Goal: Transaction & Acquisition: Book appointment/travel/reservation

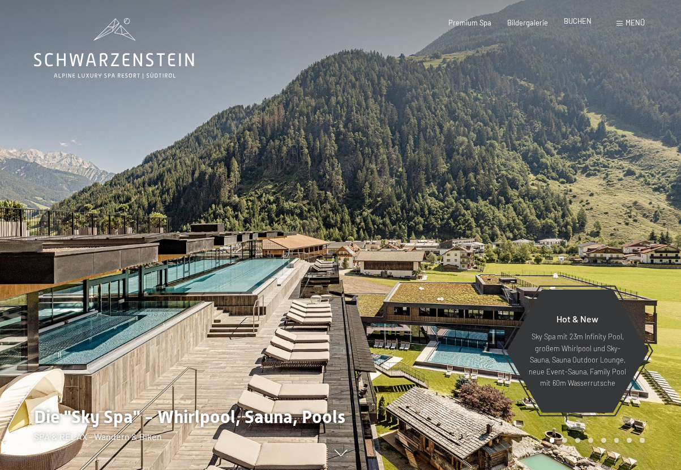
click at [581, 22] on span "BUCHEN" at bounding box center [578, 20] width 28 height 9
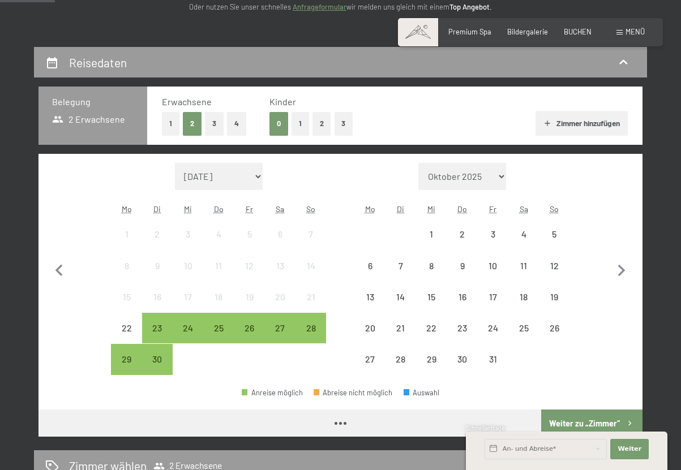
scroll to position [170, 0]
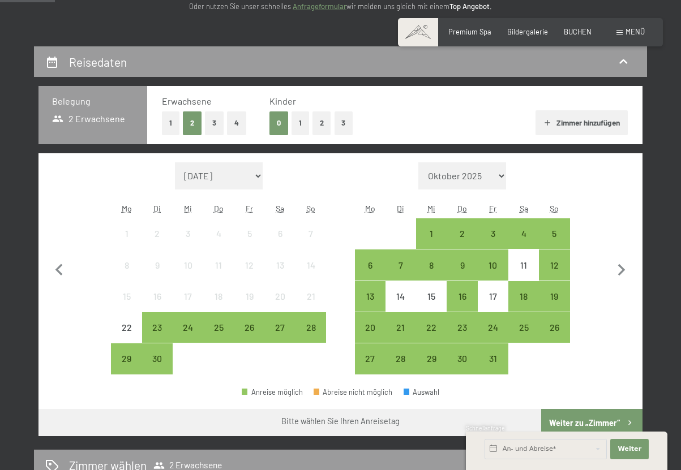
click at [299, 122] on button "1" at bounding box center [301, 123] width 18 height 23
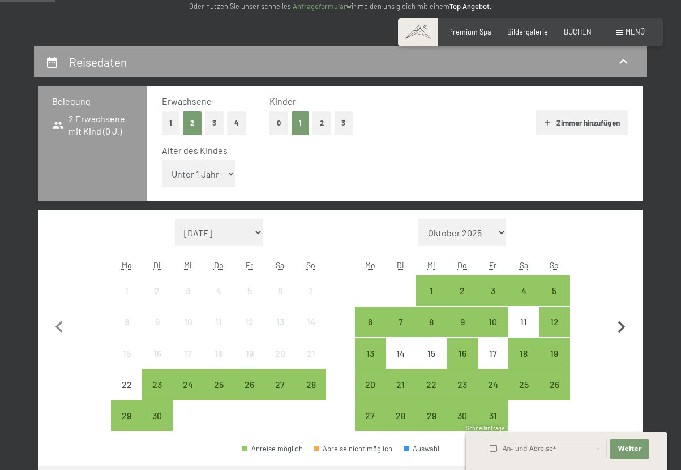
drag, startPoint x: 620, startPoint y: 330, endPoint x: 614, endPoint y: 319, distance: 13.2
click at [620, 329] on icon "button" at bounding box center [622, 328] width 24 height 24
select select "[DATE]"
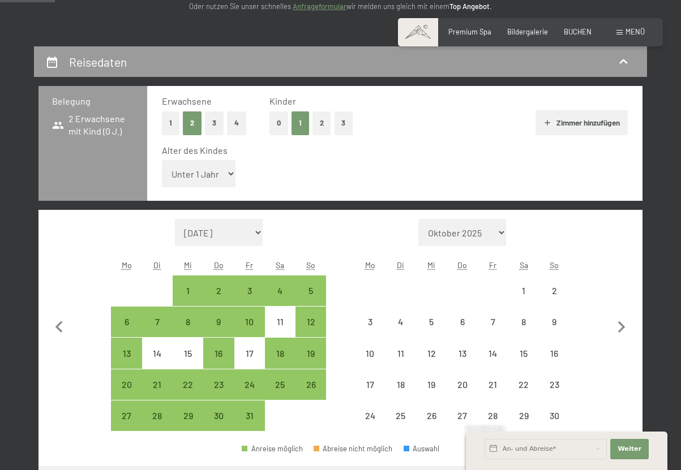
select select "[DATE]"
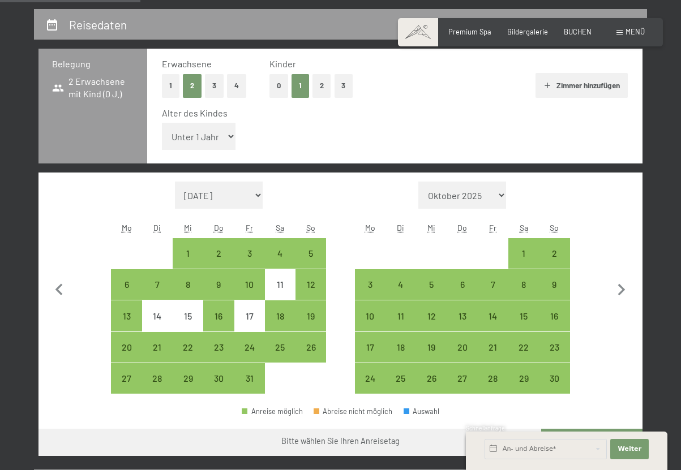
scroll to position [226, 0]
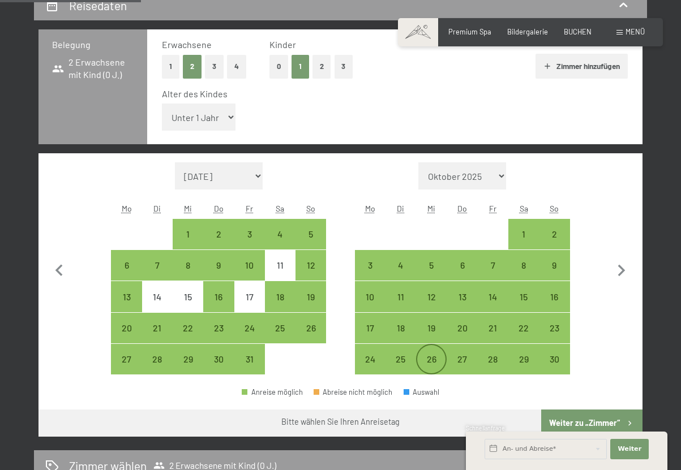
click at [430, 359] on div "26" at bounding box center [431, 369] width 28 height 28
select select "2025-10-01"
select select "[DATE]"
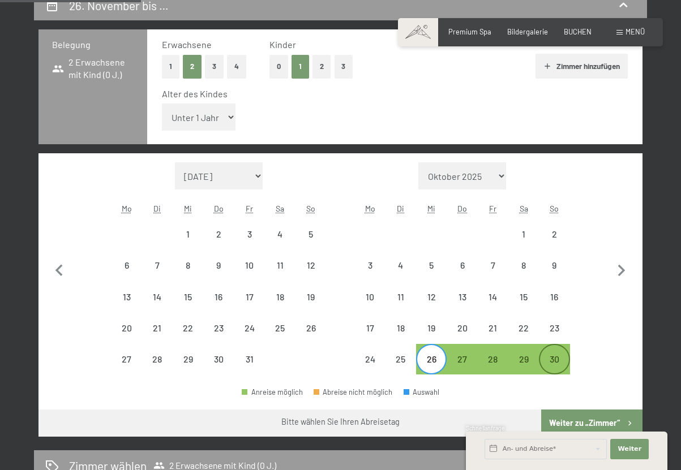
click at [561, 359] on div "30" at bounding box center [554, 369] width 28 height 28
select select "2025-10-01"
select select "[DATE]"
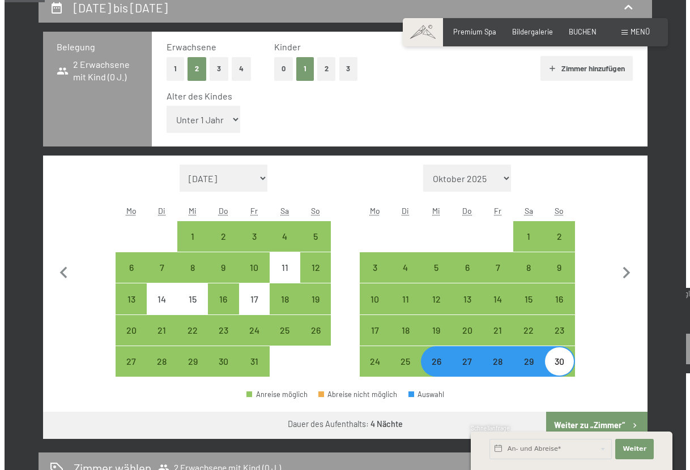
scroll to position [0, 0]
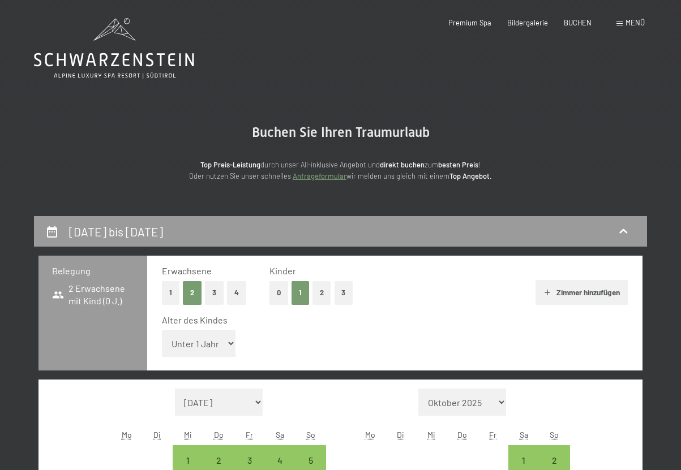
click at [641, 21] on span "Menü" at bounding box center [635, 22] width 19 height 9
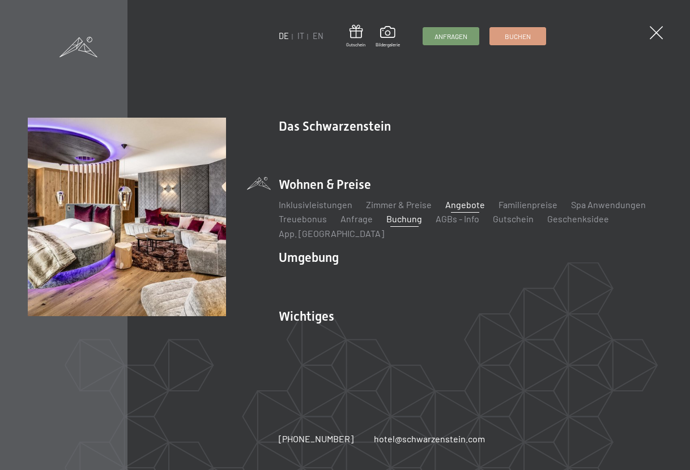
click at [456, 200] on link "Angebote" at bounding box center [465, 204] width 40 height 11
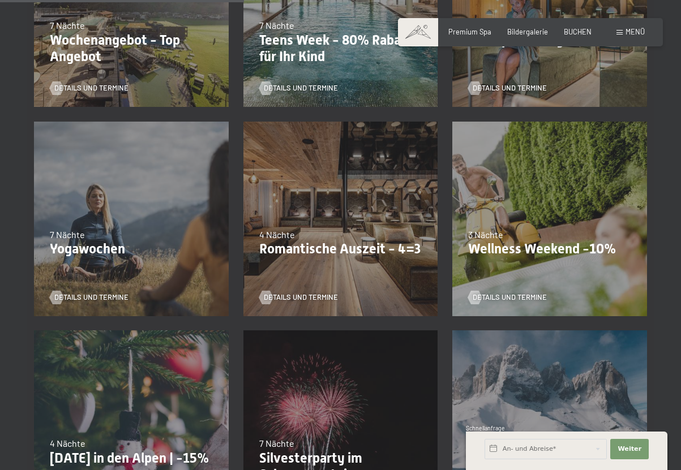
scroll to position [623, 0]
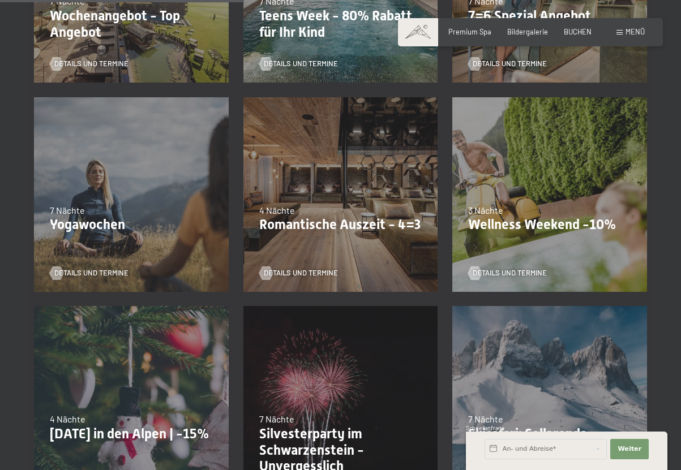
click at [340, 182] on div "09.11.–05.12.2025 08.12.–19.12.2025 11.01.–23.01.2026 08.03.–27.03.2026 29.03.–…" at bounding box center [340, 194] width 209 height 209
click at [293, 274] on span "Details und Termine" at bounding box center [312, 273] width 74 height 10
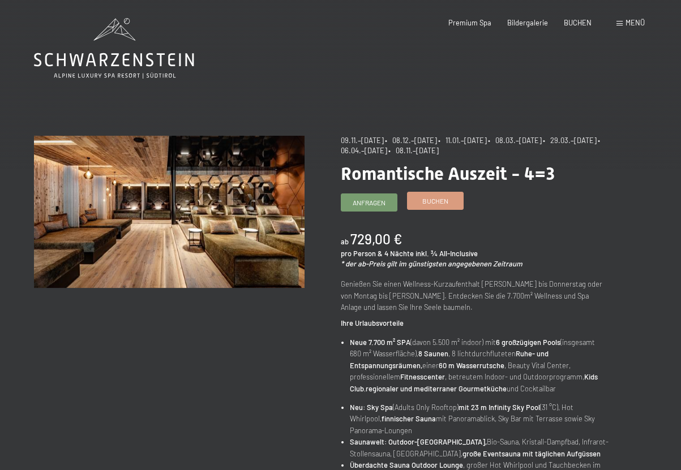
click at [436, 204] on span "Buchen" at bounding box center [435, 201] width 26 height 10
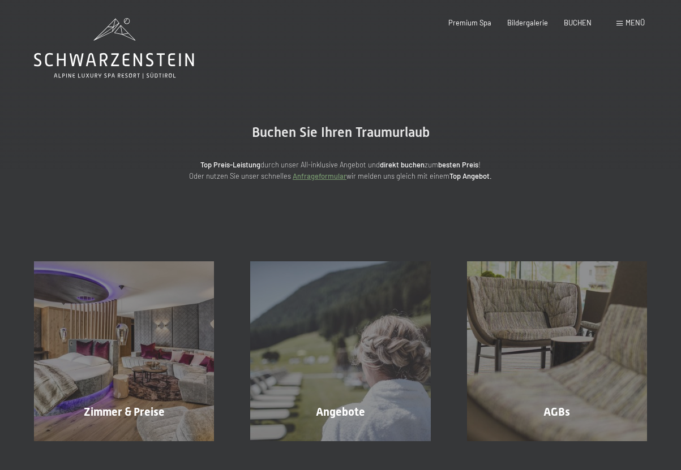
select select "[DATE]"
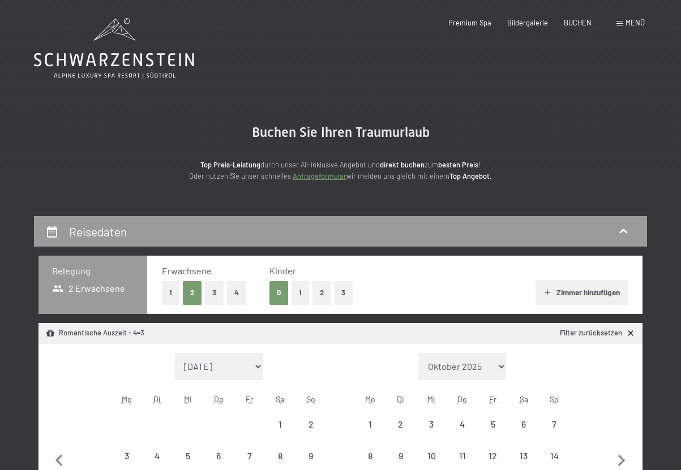
select select "[DATE]"
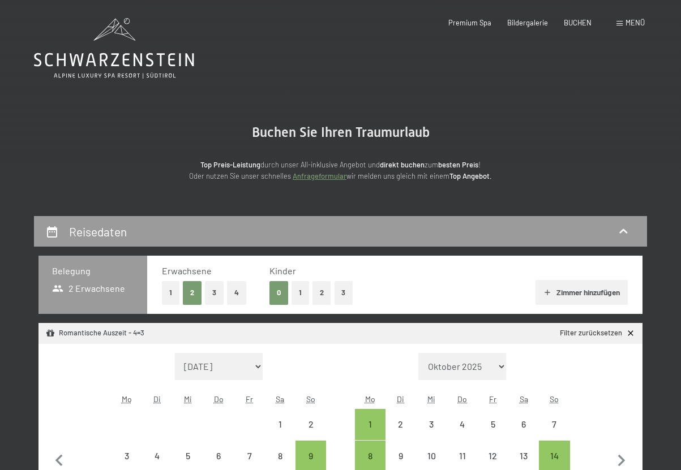
click at [301, 292] on button "1" at bounding box center [301, 292] width 18 height 23
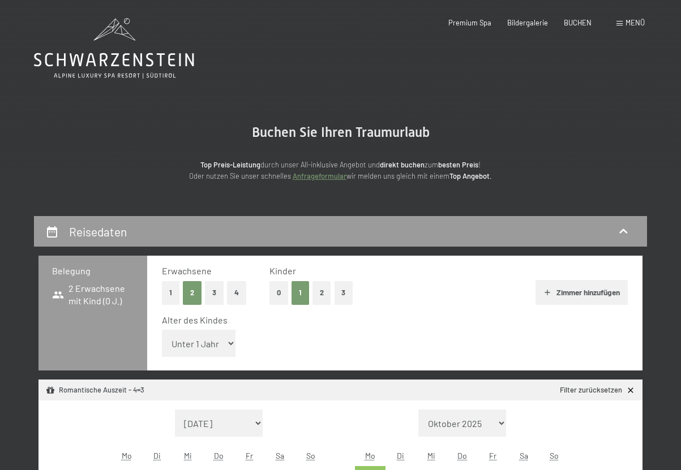
select select "[DATE]"
click at [219, 344] on select "Unter 1 Jahr 1 Jahr 2 Jahre 3 Jahre 4 Jahre 5 Jahre 6 Jahre 7 Jahre 8 Jahre 9 J…" at bounding box center [199, 343] width 74 height 27
select select "2"
click at [162, 330] on select "Unter 1 Jahr 1 Jahr 2 Jahre 3 Jahre 4 Jahre 5 Jahre 6 Jahre 7 Jahre 8 Jahre 9 J…" at bounding box center [199, 343] width 74 height 27
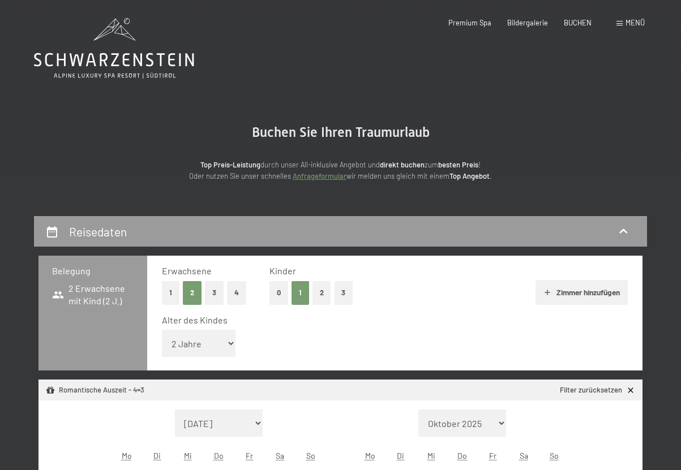
select select "[DATE]"
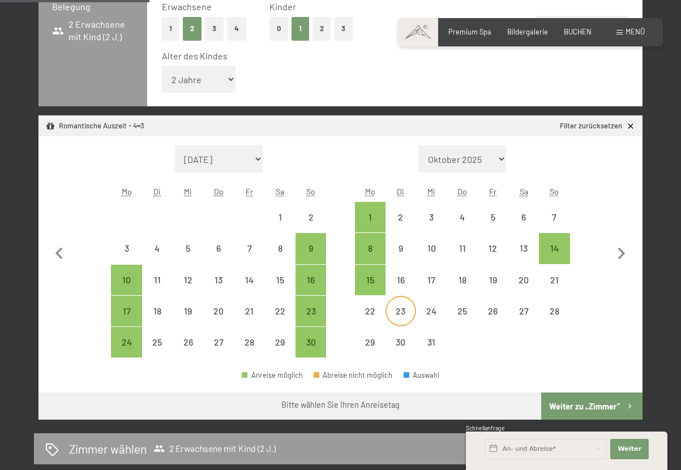
scroll to position [283, 0]
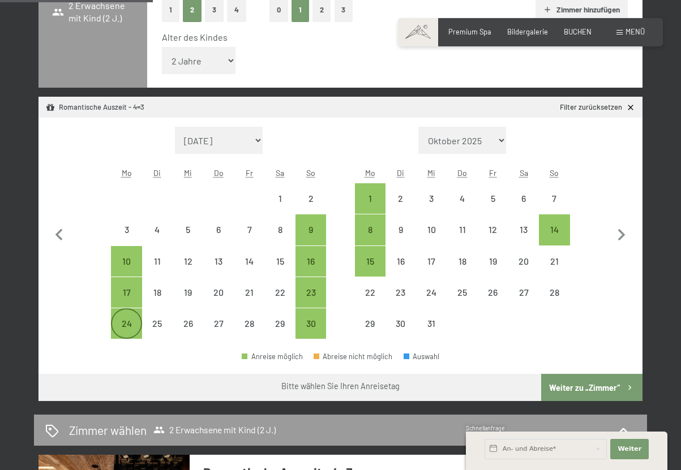
click at [122, 327] on div "24" at bounding box center [126, 333] width 28 height 28
select select "[DATE]"
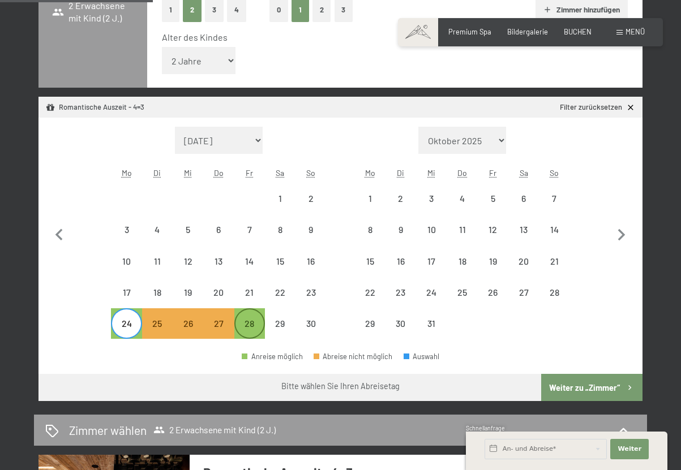
click at [249, 324] on div "28" at bounding box center [250, 333] width 28 height 28
select select "[DATE]"
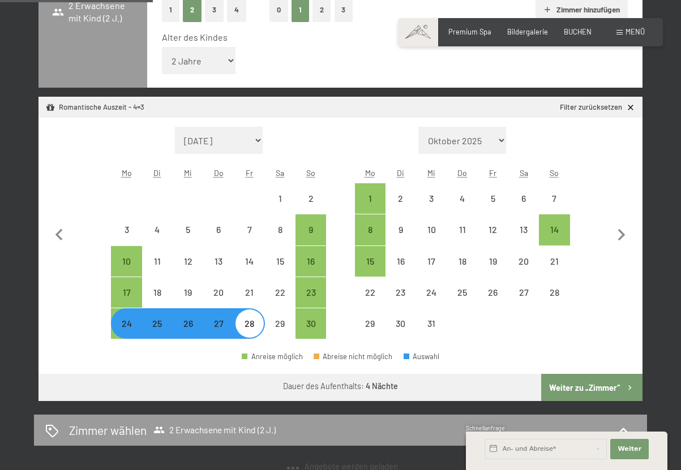
select select "[DATE]"
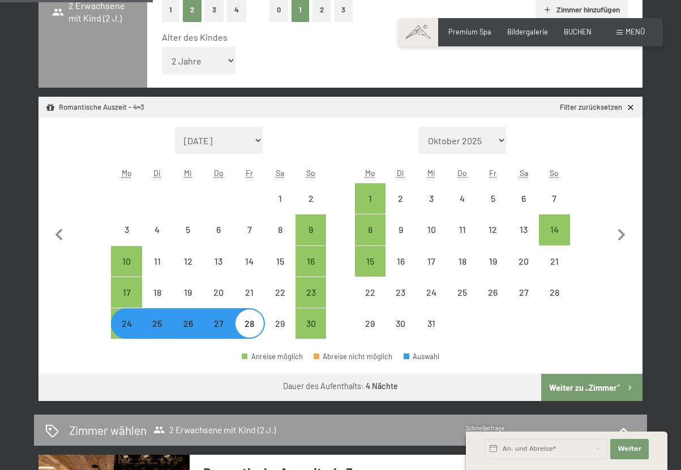
click at [604, 386] on button "Weiter zu „Zimmer“" at bounding box center [591, 387] width 101 height 27
select select "[DATE]"
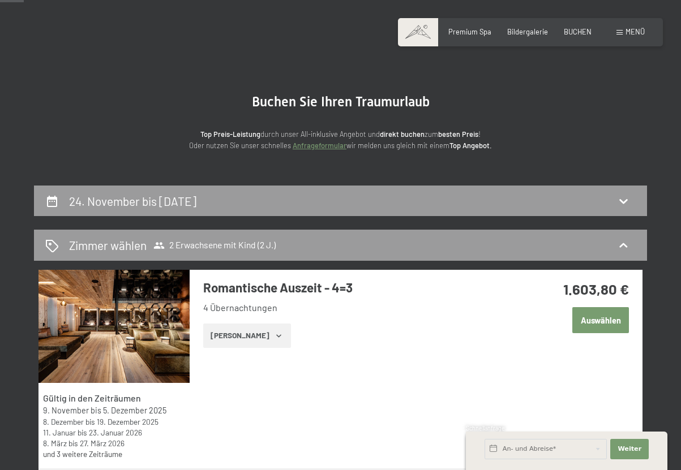
scroll to position [0, 0]
